Goal: Communication & Community: Connect with others

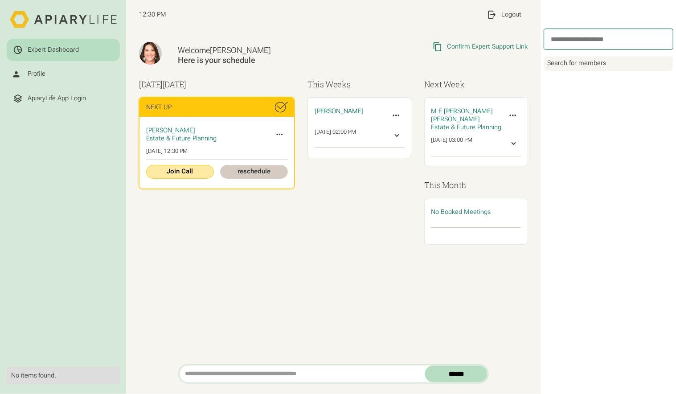
click at [184, 168] on link "Join Call" at bounding box center [180, 172] width 68 height 14
